Goal: Task Accomplishment & Management: Manage account settings

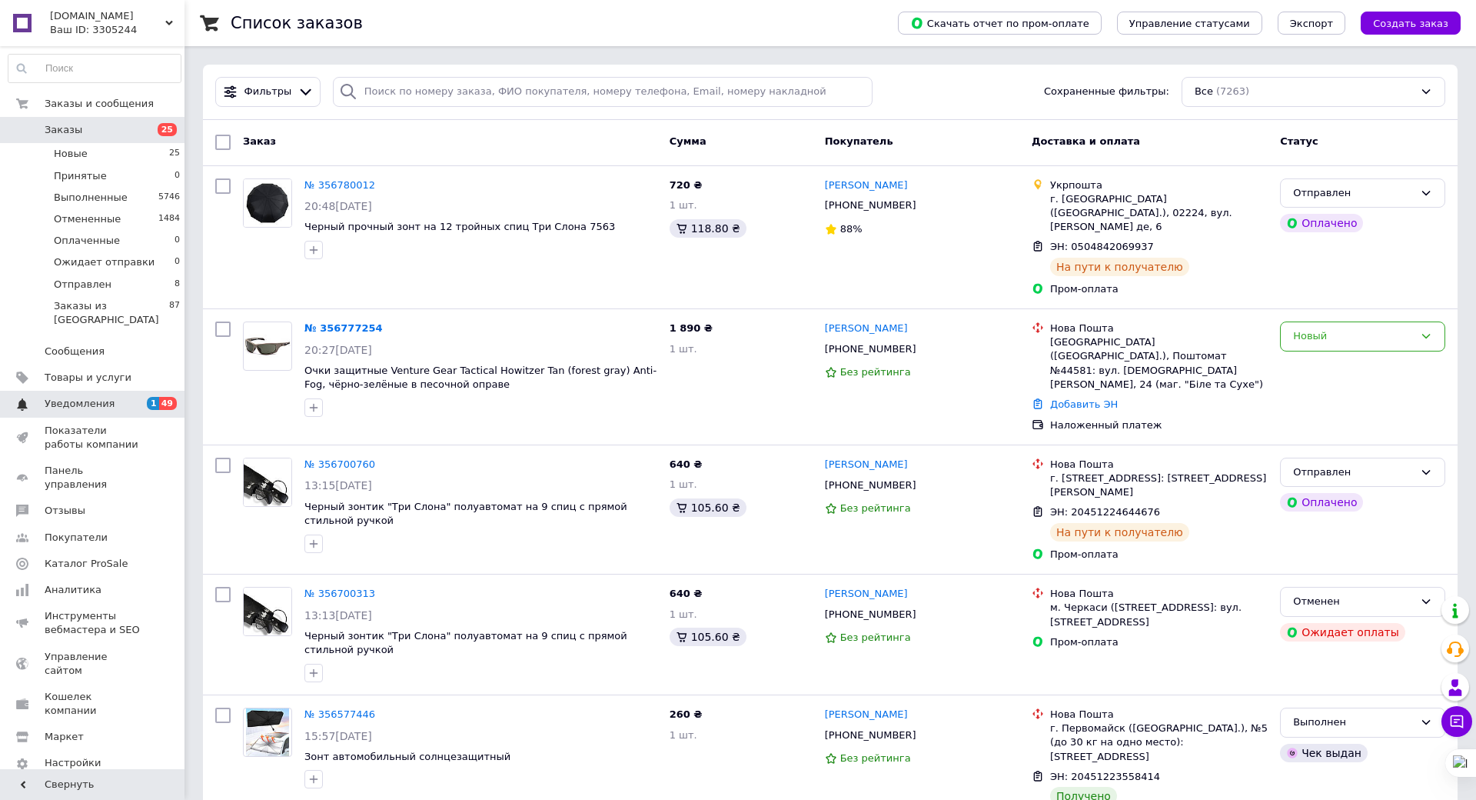
click at [58, 397] on span "Уведомления" at bounding box center [80, 404] width 70 height 14
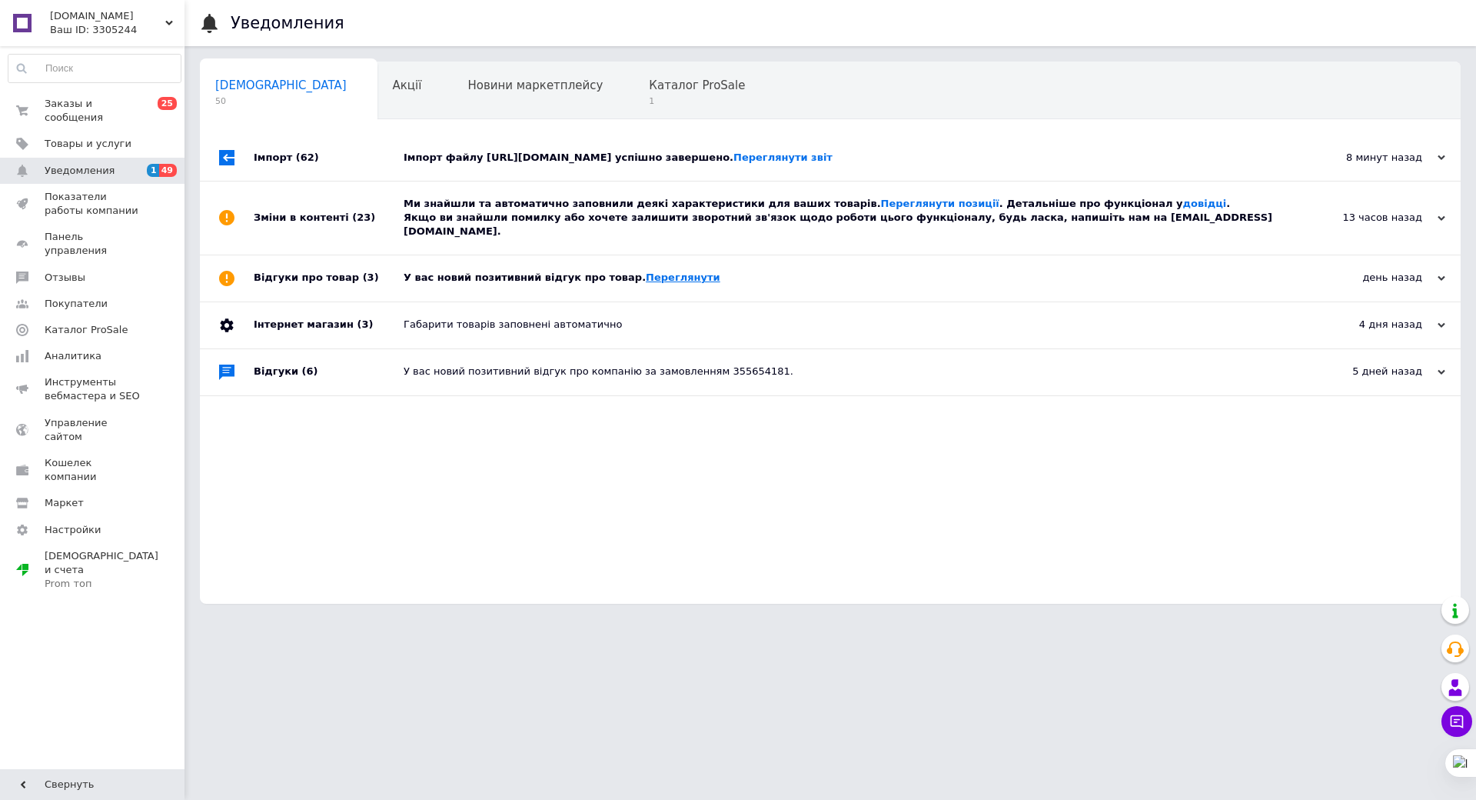
click at [646, 271] on link "Переглянути" at bounding box center [683, 277] width 75 height 12
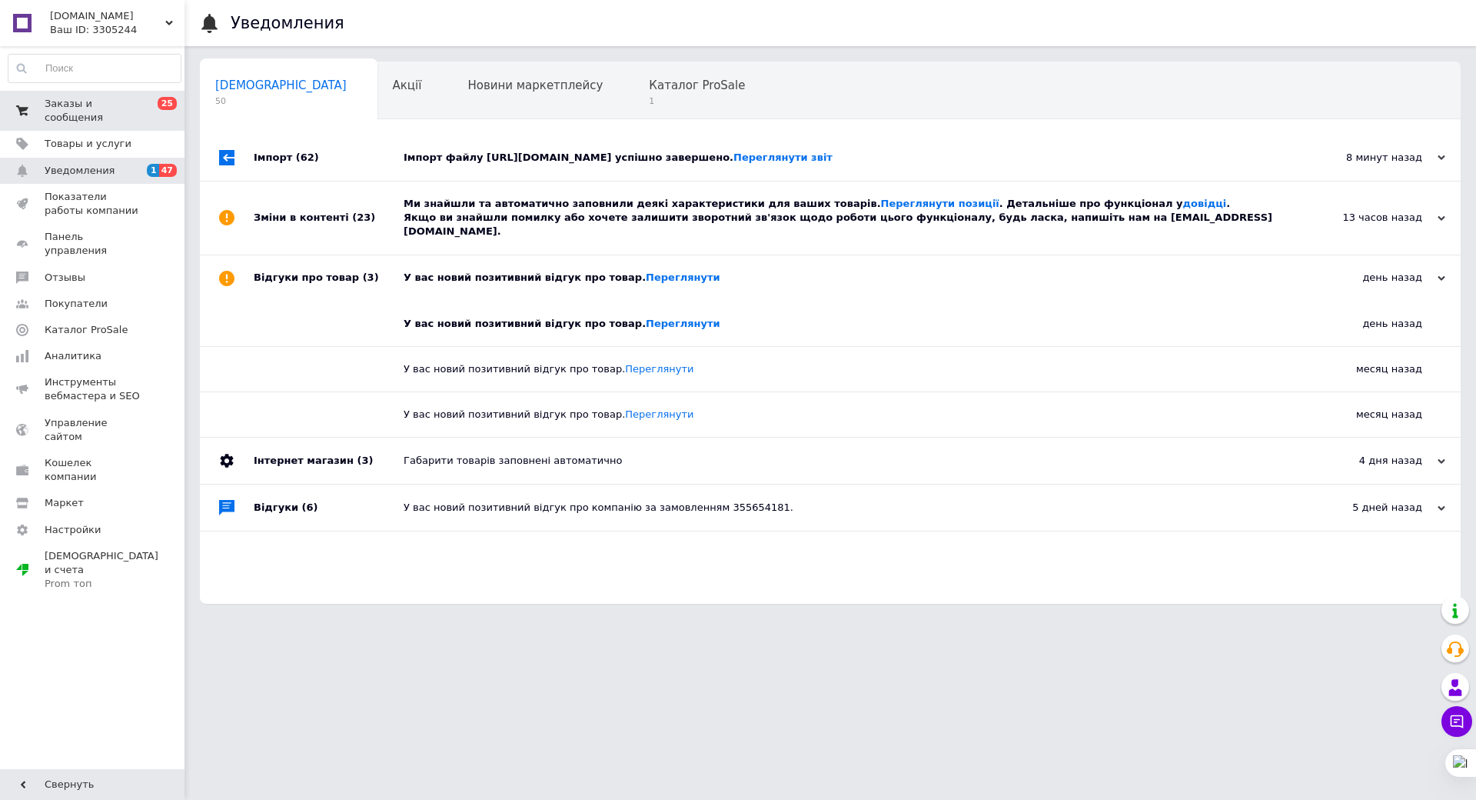
click at [109, 101] on span "Заказы и сообщения" at bounding box center [94, 111] width 98 height 28
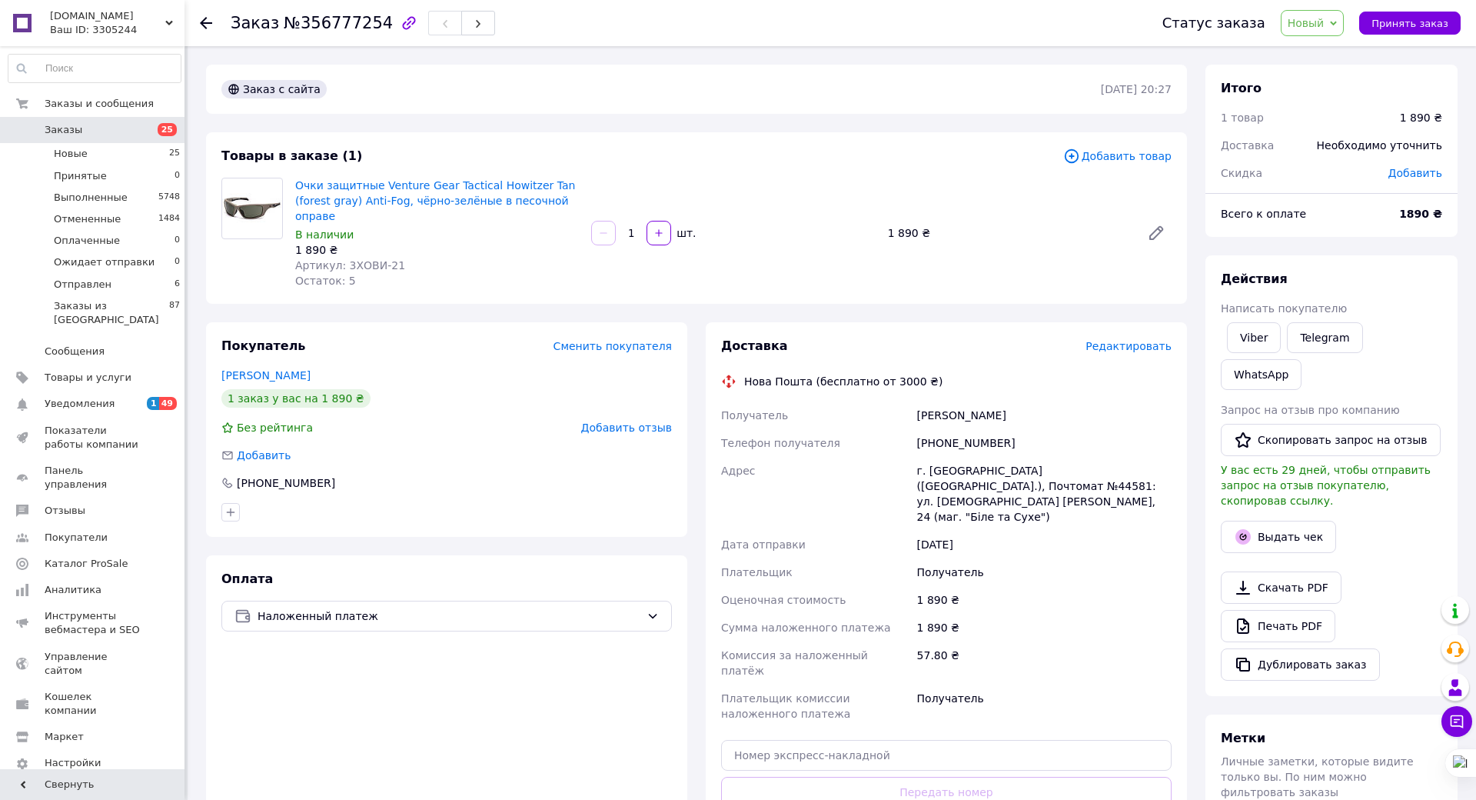
scroll to position [85, 0]
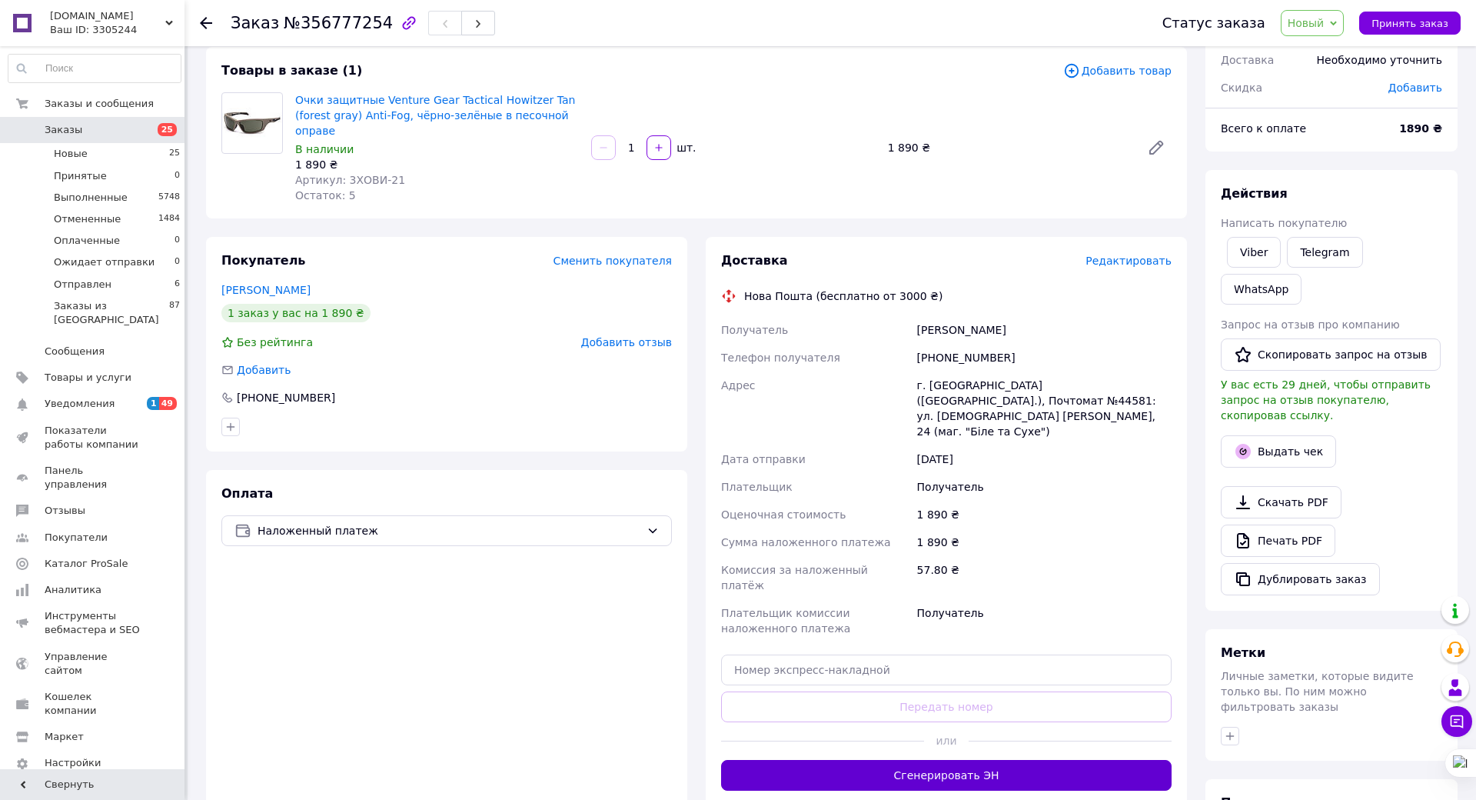
click at [1086, 760] on button "Сгенерировать ЭН" at bounding box center [946, 775] width 451 height 31
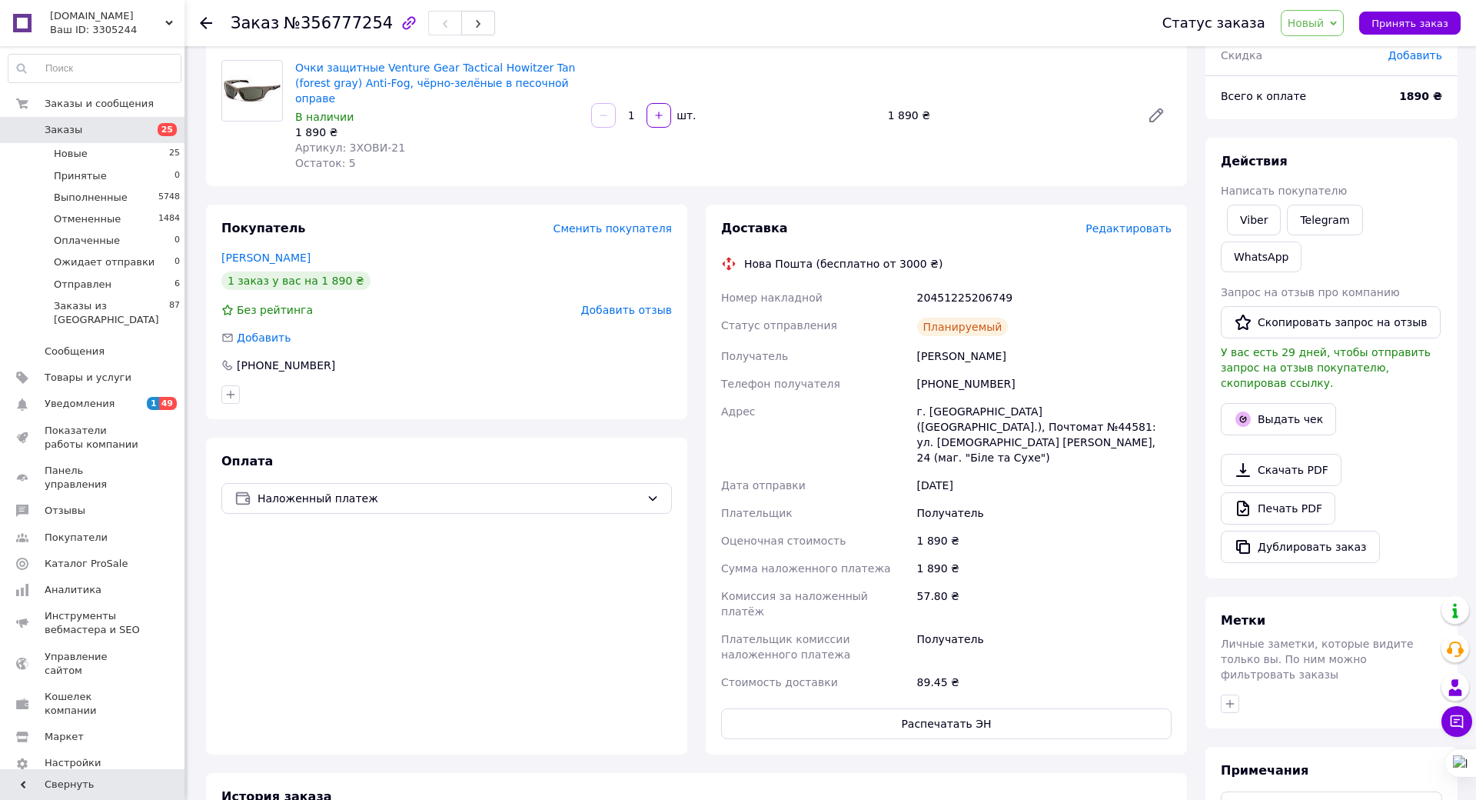
scroll to position [0, 0]
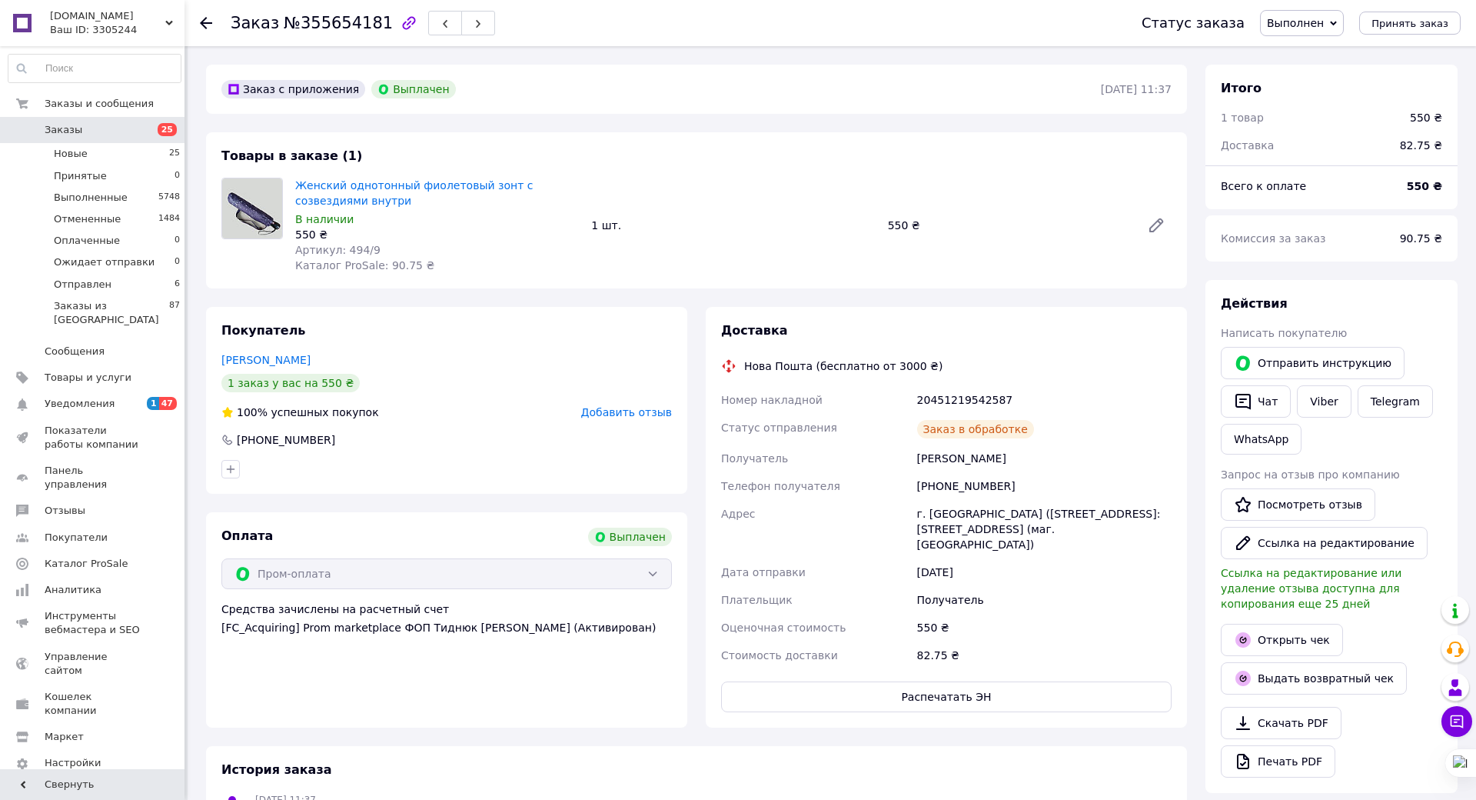
scroll to position [48, 0]
click at [474, 182] on link "Женский однотонный фиолетовый зонт с созвездиями внутри" at bounding box center [414, 193] width 238 height 28
